Goal: Browse casually: Explore the website without a specific task or goal

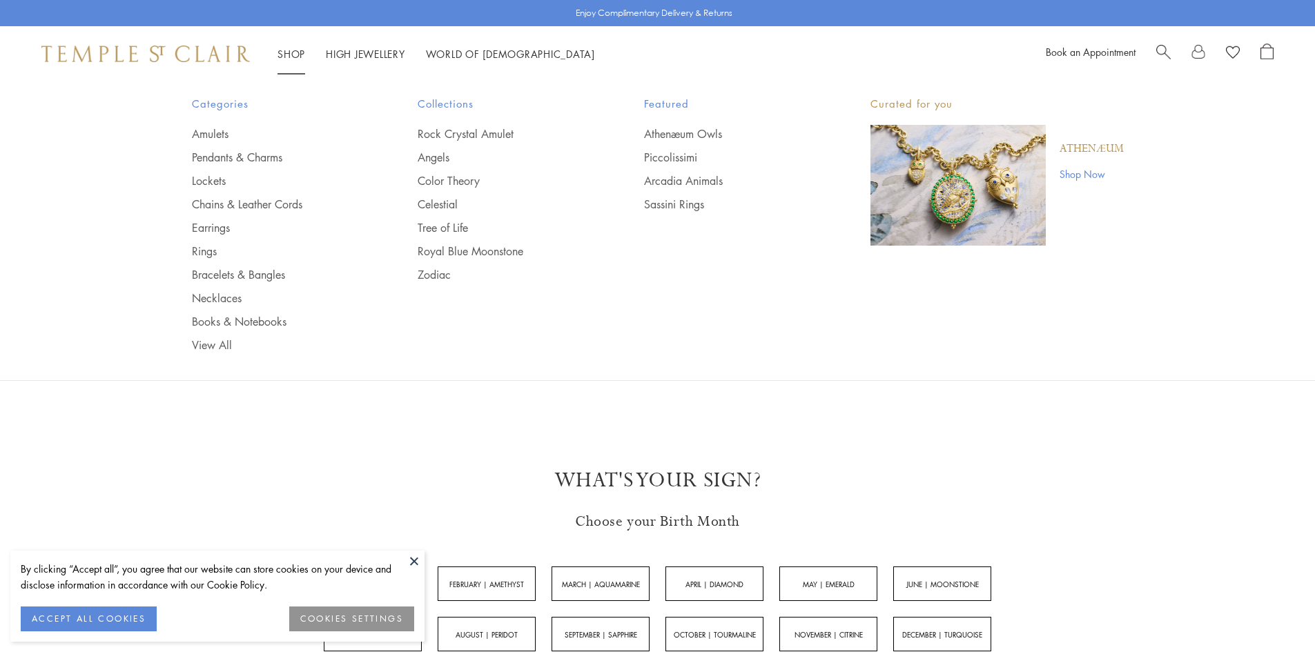
click at [297, 50] on link "Shop Shop" at bounding box center [291, 54] width 28 height 14
click at [205, 203] on link "Chains & Leather Cords" at bounding box center [277, 204] width 171 height 15
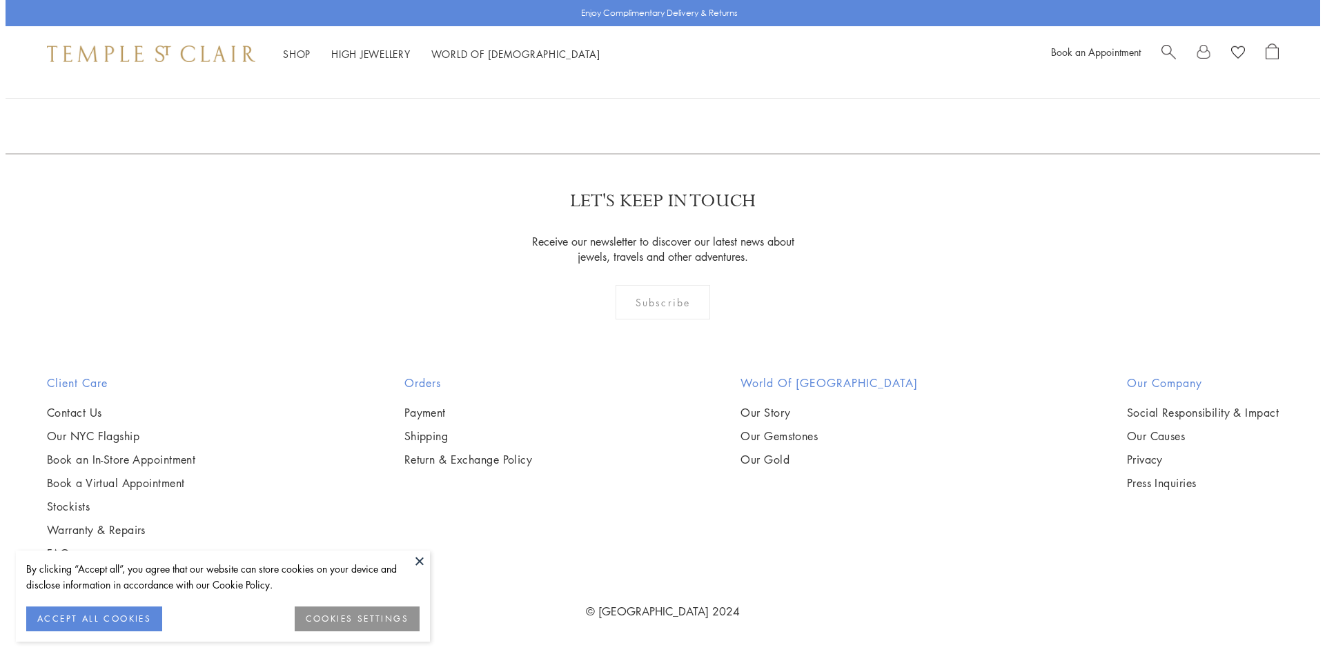
scroll to position [1595, 0]
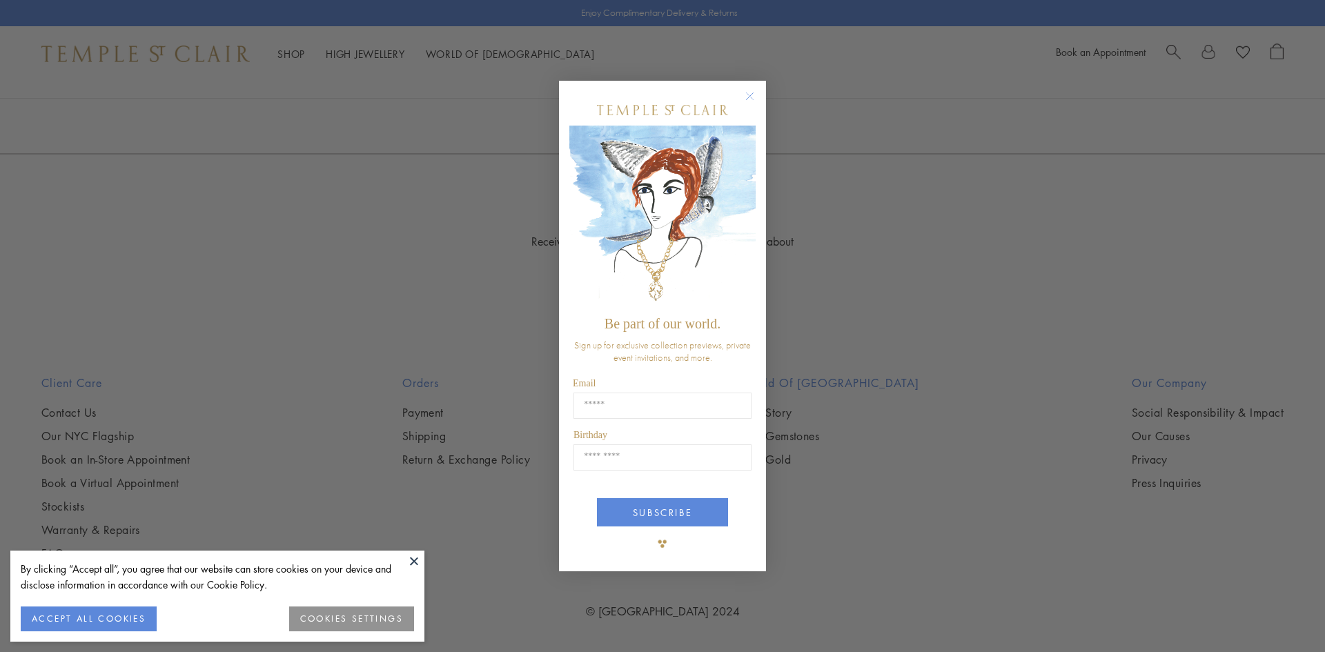
click at [751, 100] on circle "Close dialog" at bounding box center [750, 96] width 17 height 17
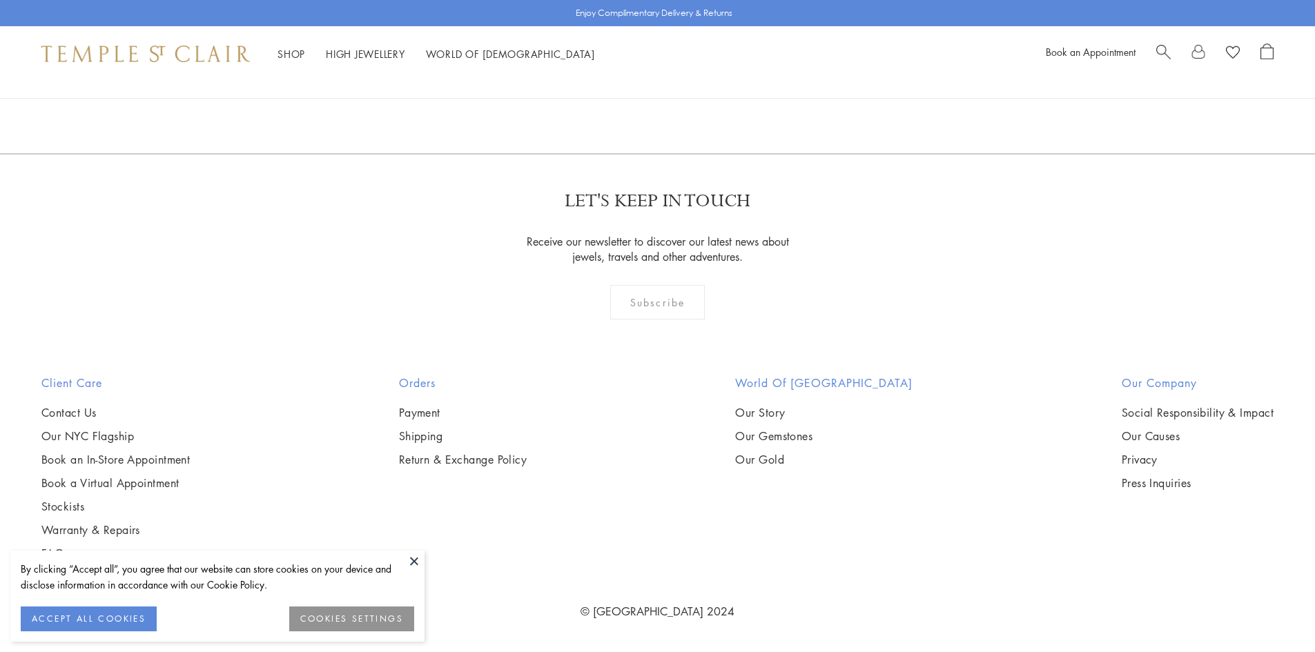
scroll to position [1450, 0]
click at [0, 0] on img at bounding box center [0, 0] width 0 height 0
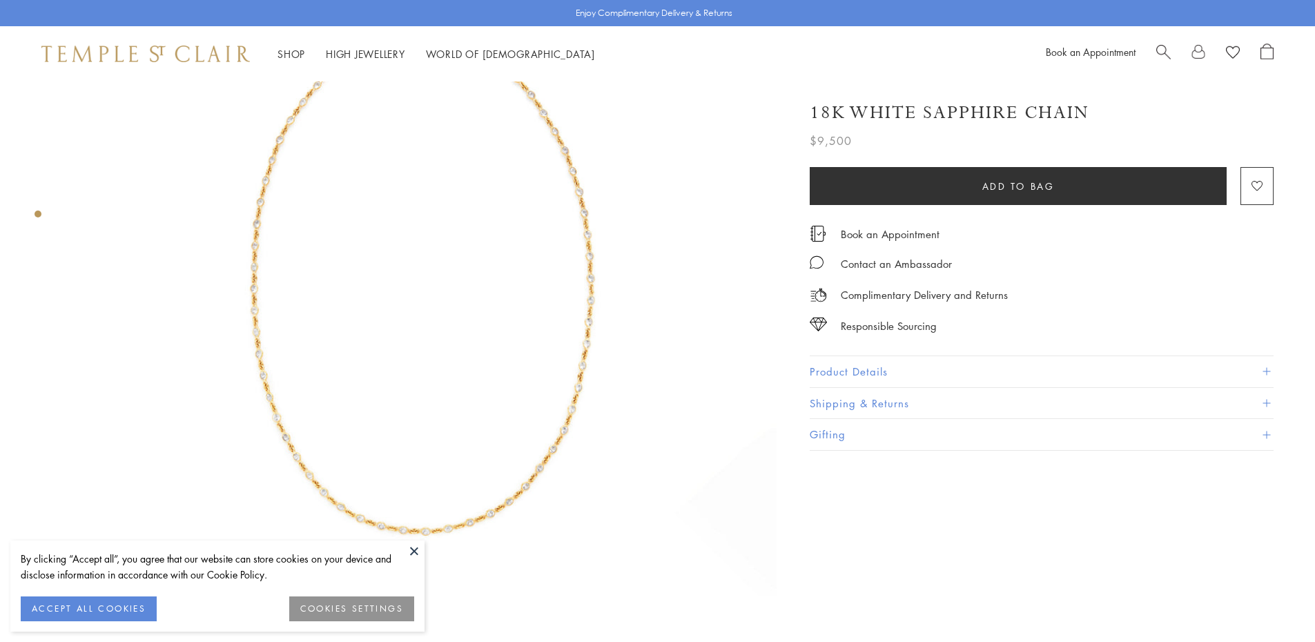
scroll to position [276, 0]
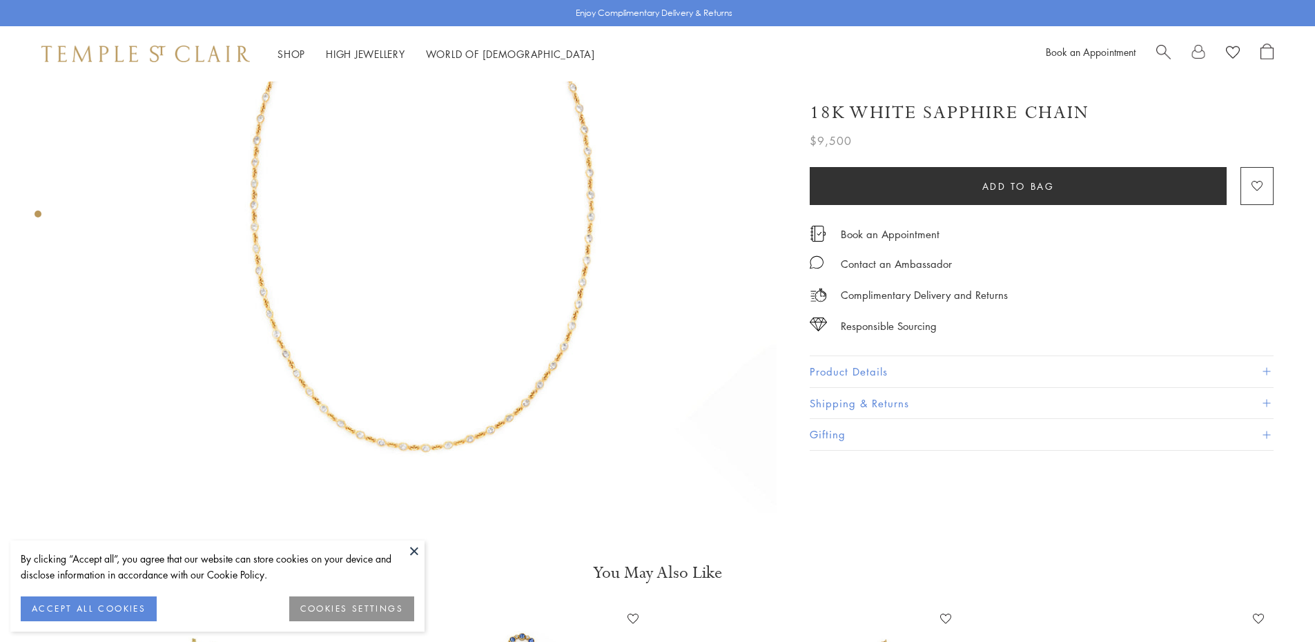
click at [111, 609] on button "ACCEPT ALL COOKIES" at bounding box center [89, 608] width 136 height 25
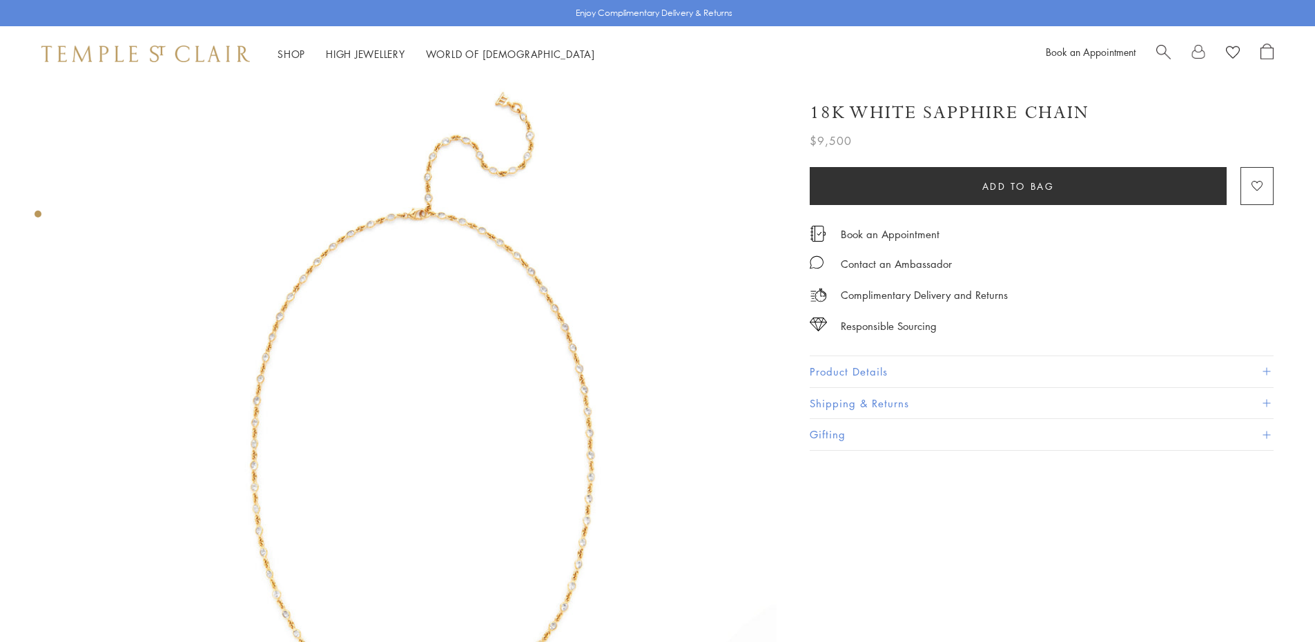
scroll to position [0, 0]
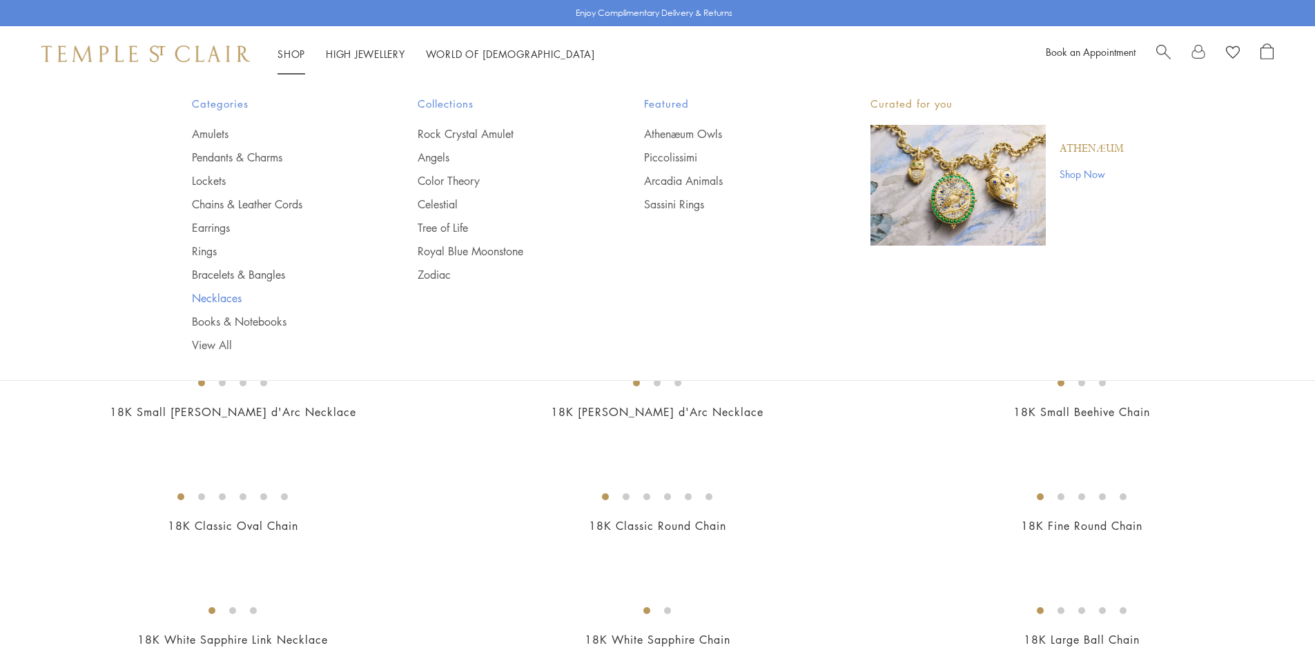
click at [222, 297] on link "Necklaces" at bounding box center [277, 298] width 171 height 15
click at [966, 186] on img "Main navigation" at bounding box center [957, 185] width 175 height 121
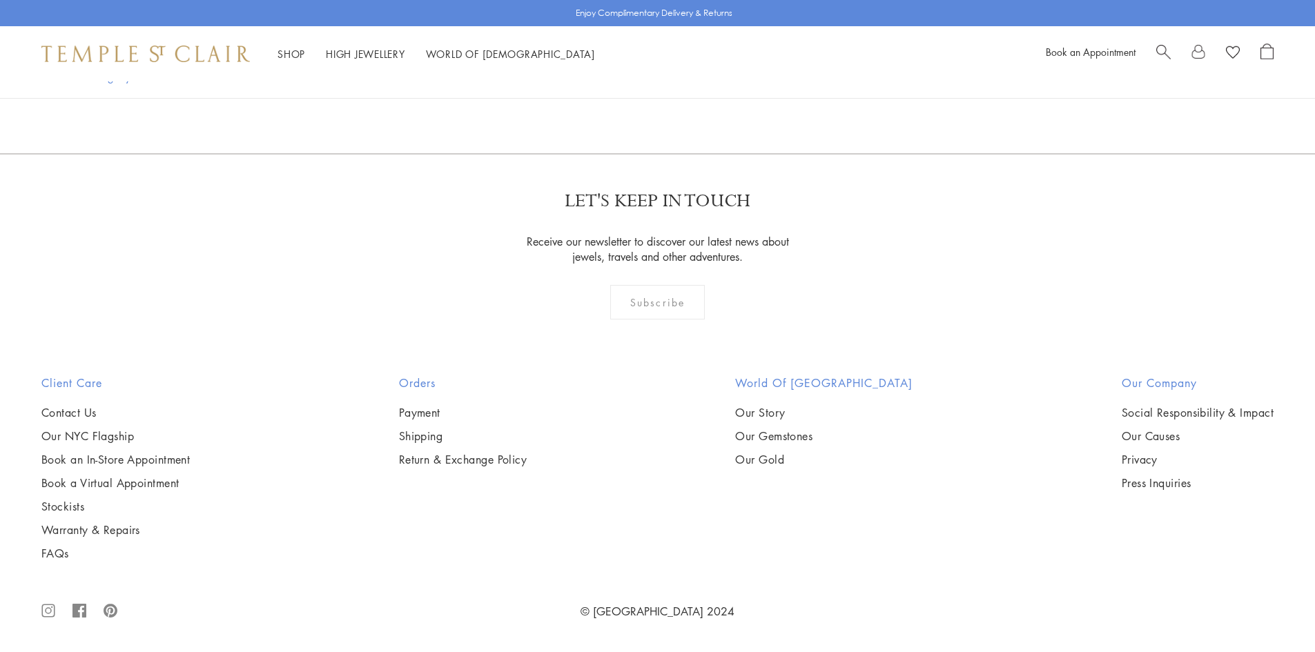
scroll to position [1933, 0]
click at [0, 0] on img at bounding box center [0, 0] width 0 height 0
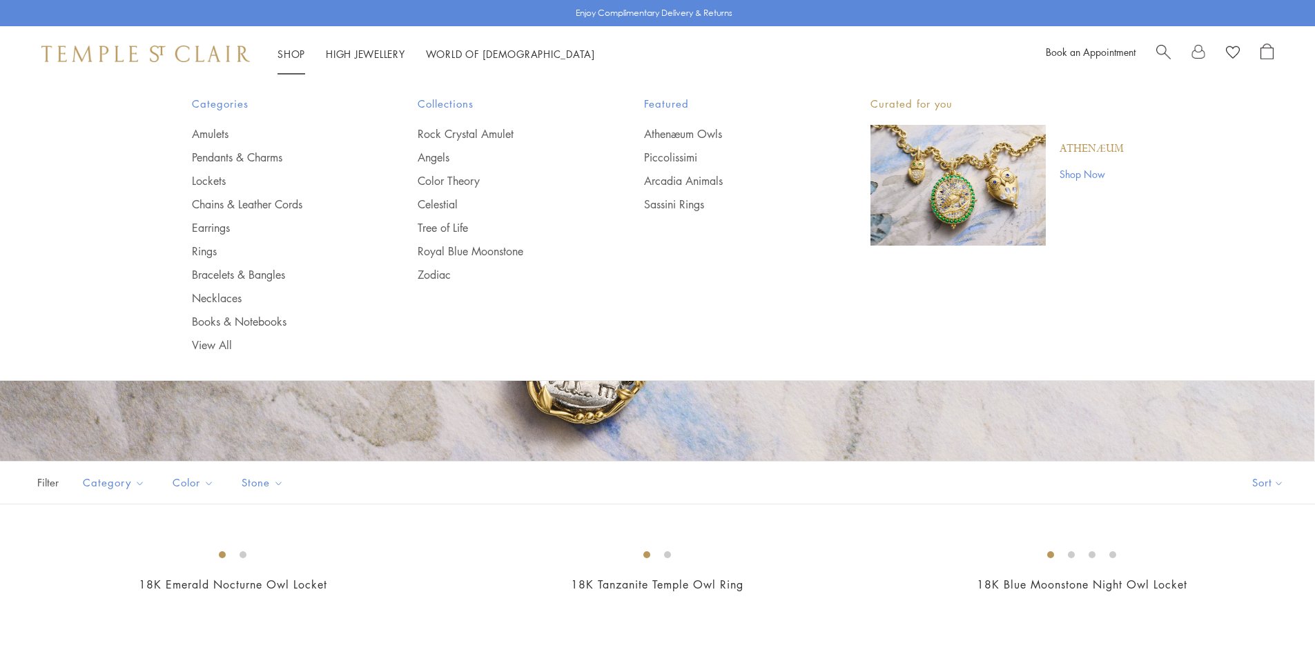
click at [1083, 171] on link "Shop Now" at bounding box center [1092, 173] width 64 height 15
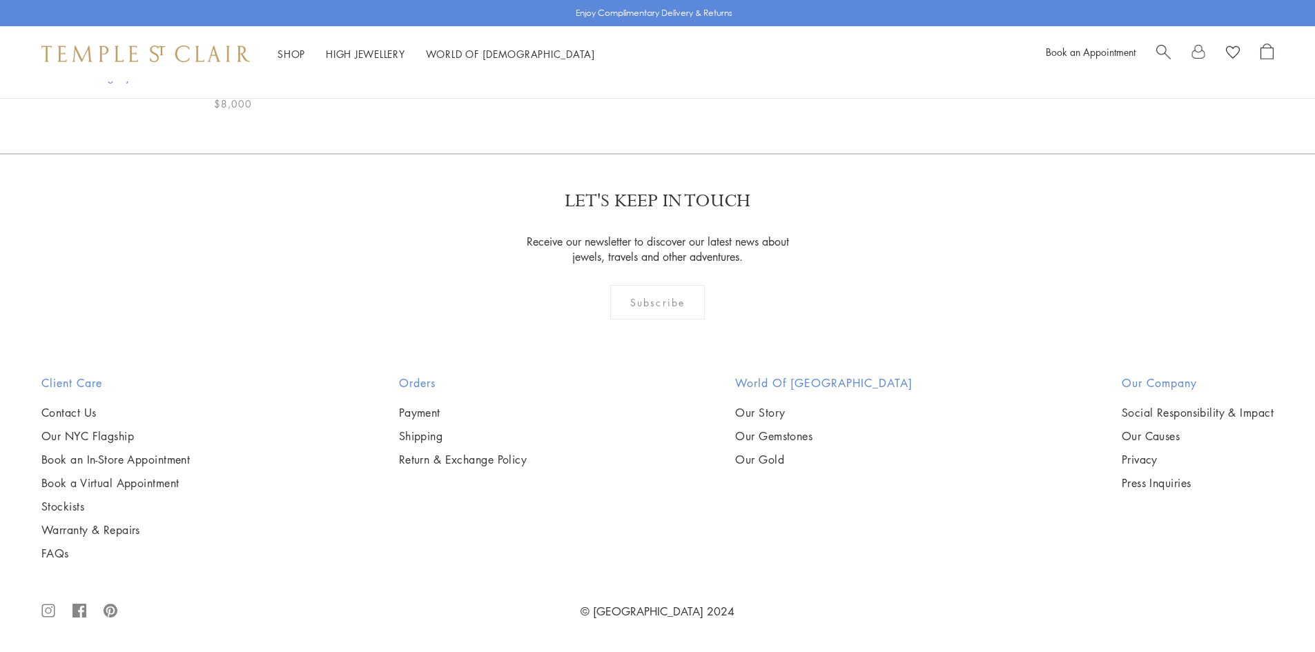
scroll to position [1864, 0]
click at [0, 0] on img at bounding box center [0, 0] width 0 height 0
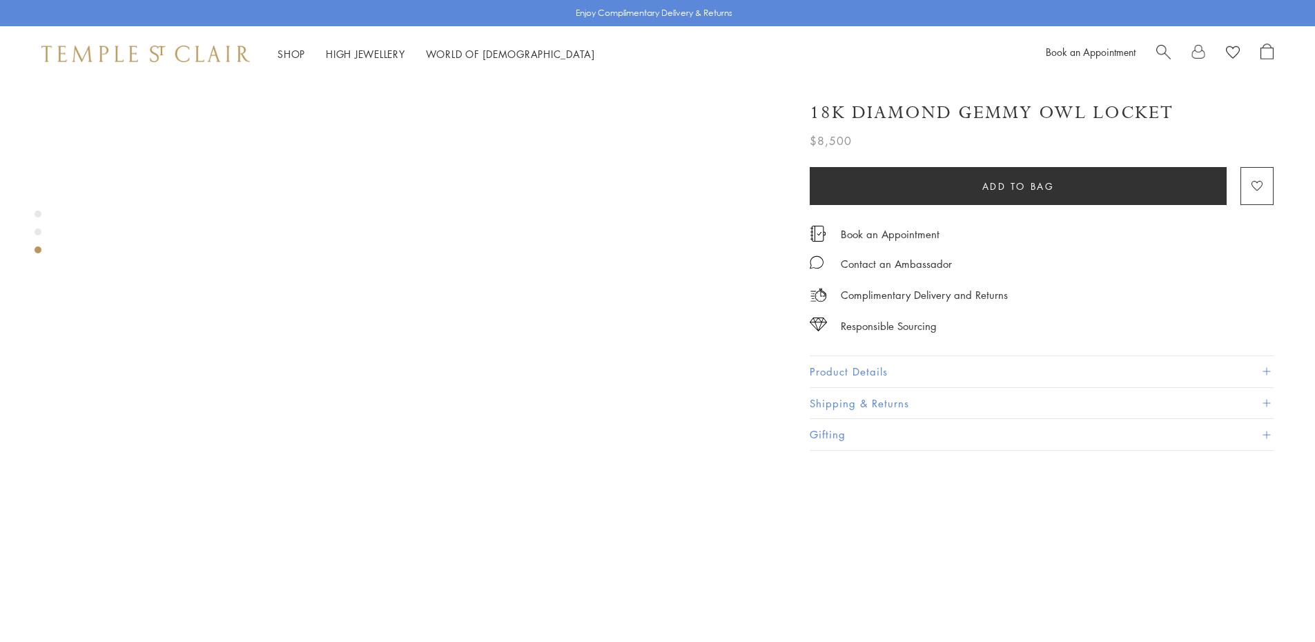
scroll to position [1173, 0]
